Goal: Information Seeking & Learning: Learn about a topic

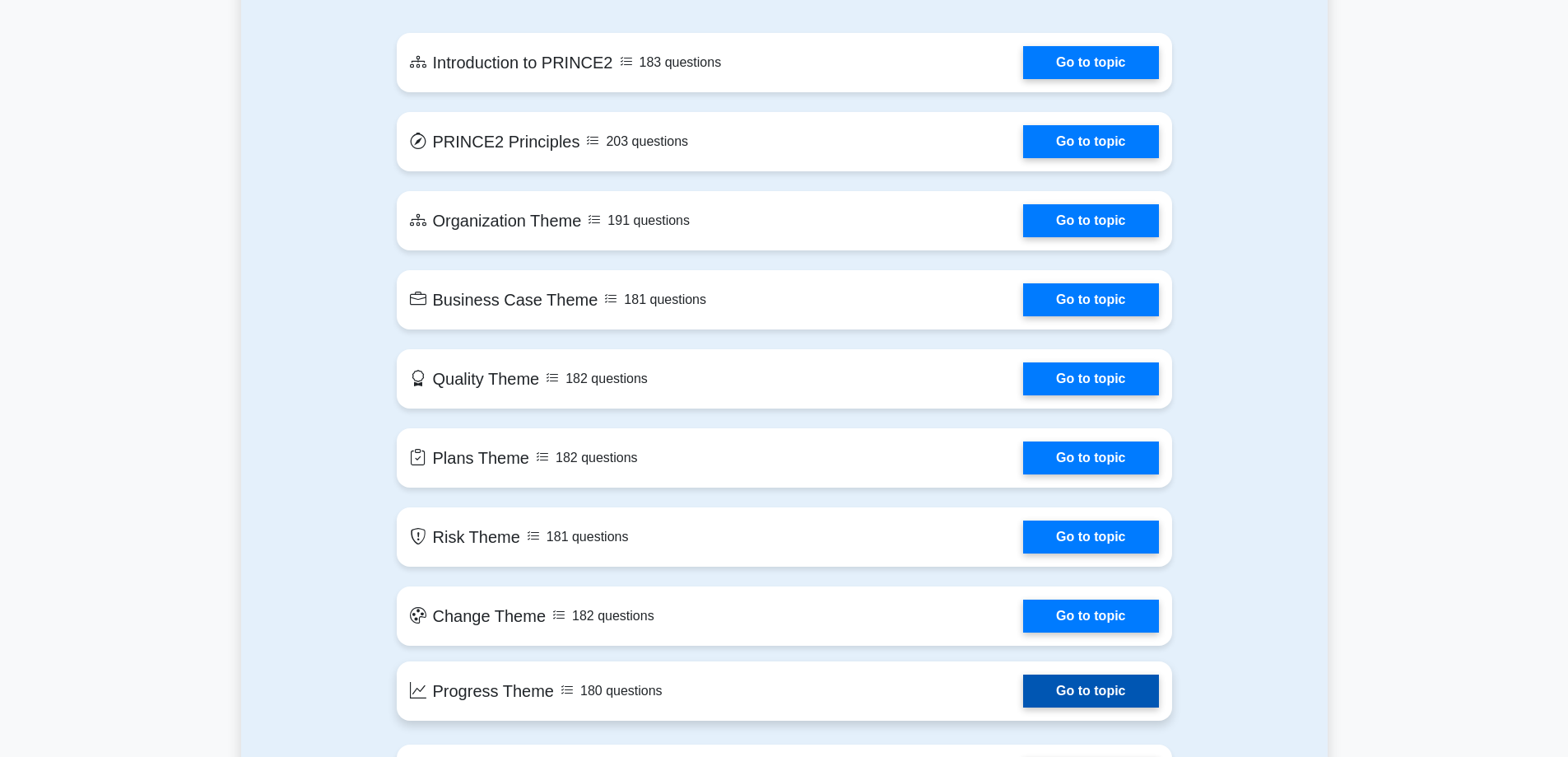
scroll to position [923, 0]
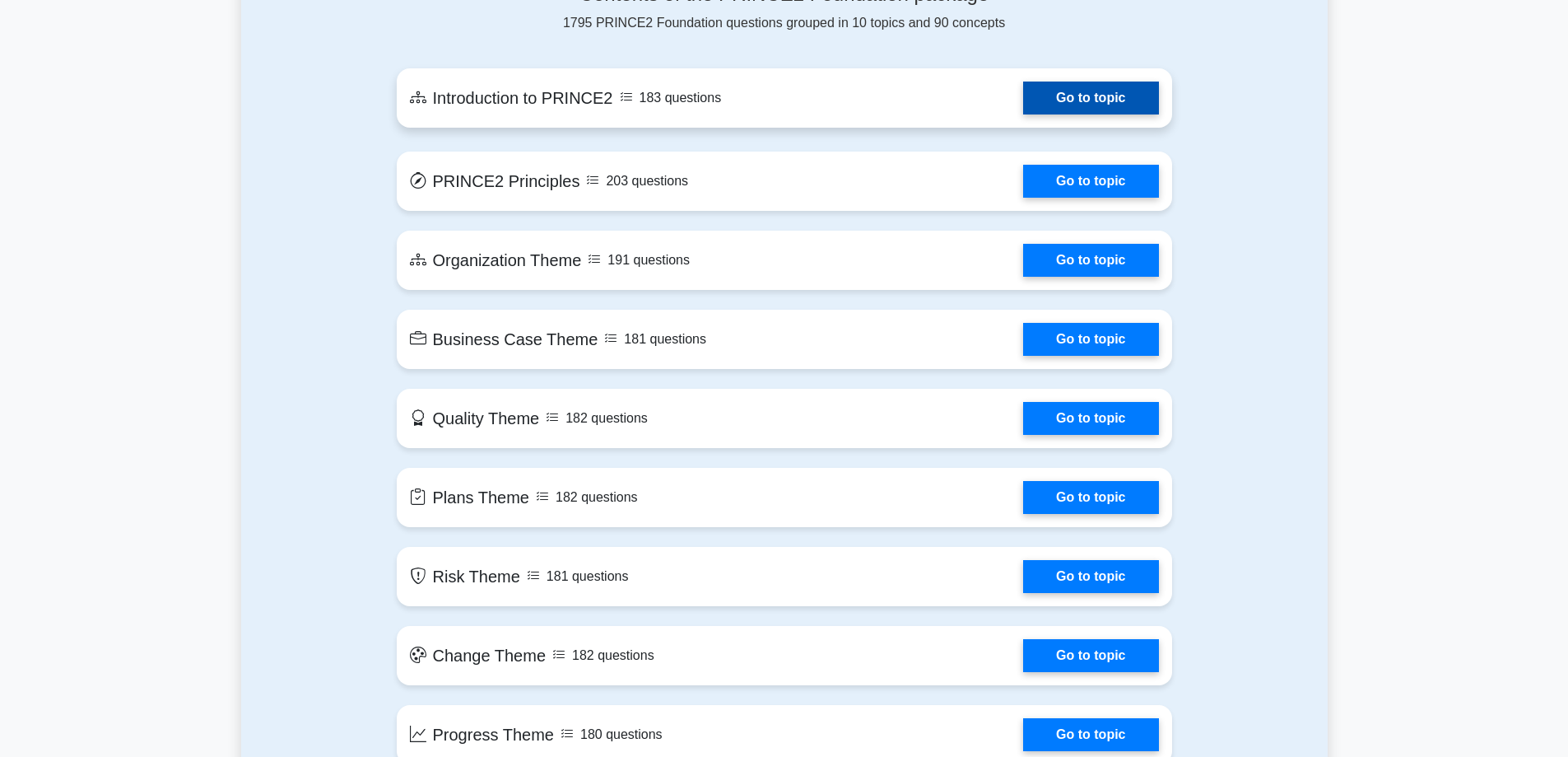
click at [1071, 85] on link "Go to topic" at bounding box center [1090, 98] width 135 height 33
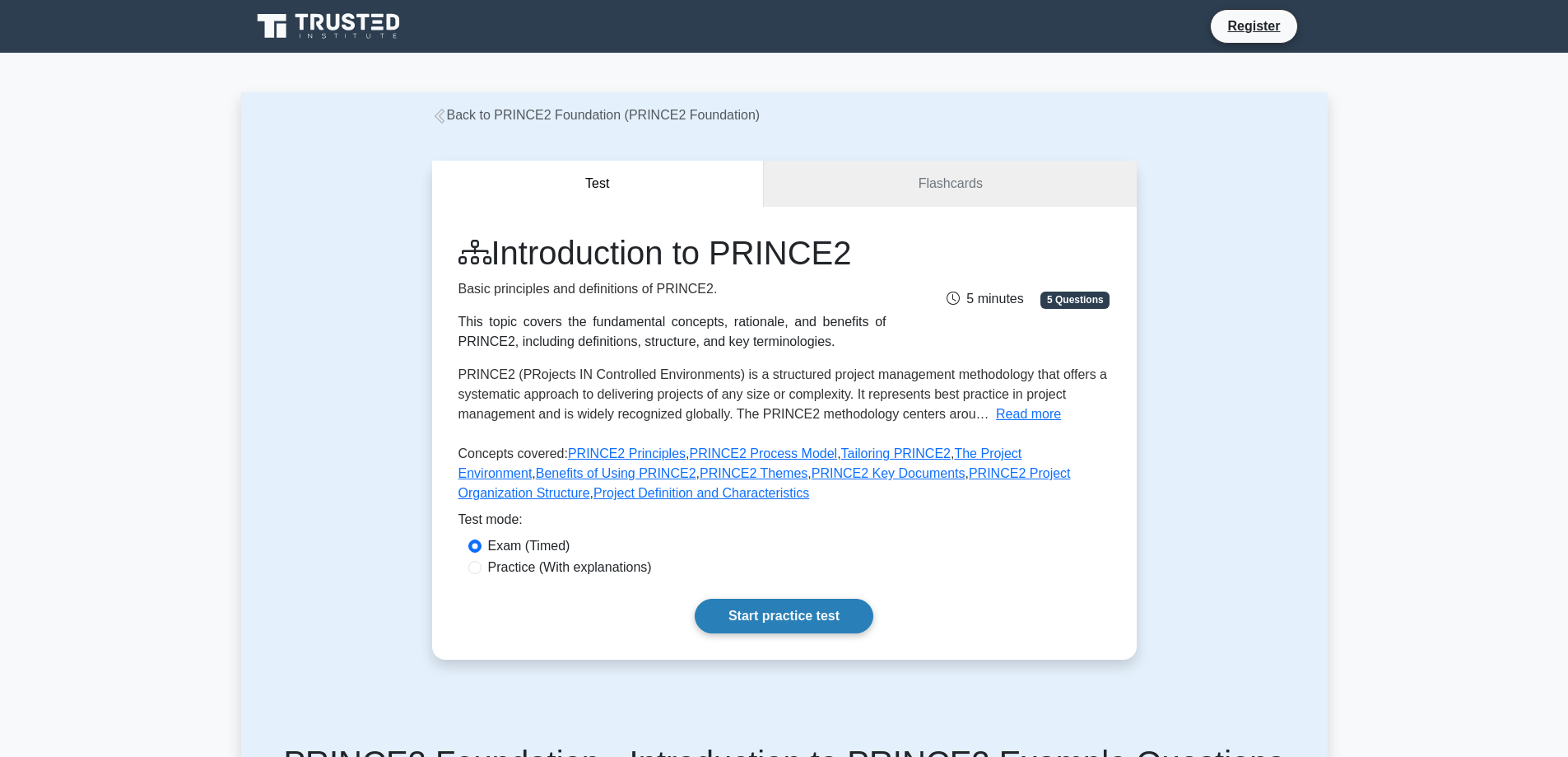
click at [773, 603] on link "Start practice test" at bounding box center [784, 616] width 179 height 35
